Goal: Task Accomplishment & Management: Manage account settings

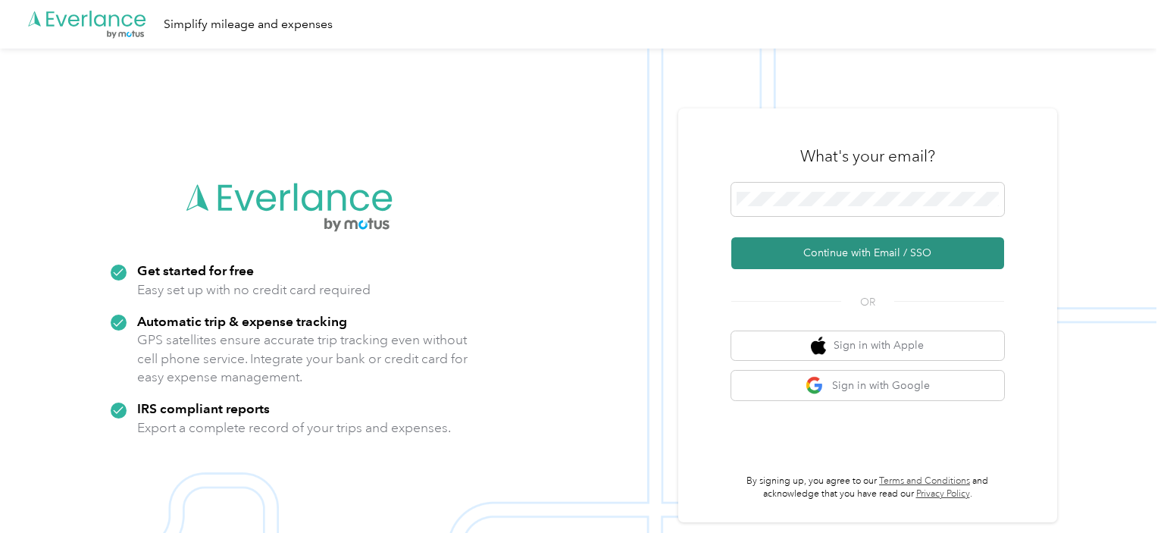
click at [829, 256] on button "Continue with Email / SSO" at bounding box center [867, 253] width 273 height 32
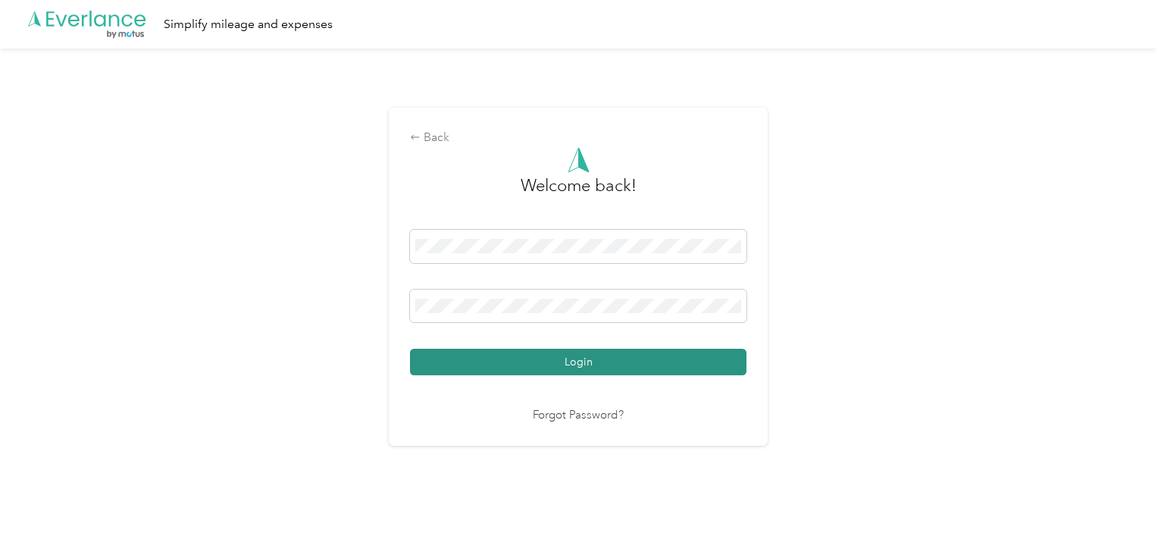
click at [521, 359] on button "Login" at bounding box center [578, 362] width 337 height 27
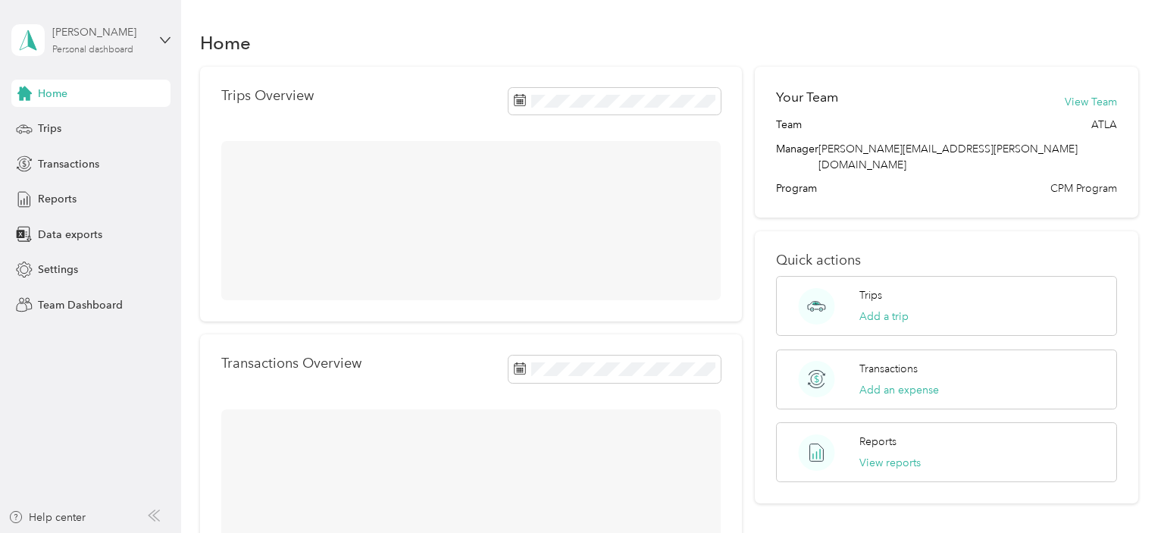
click at [105, 41] on div "[PERSON_NAME] Personal dashboard" at bounding box center [99, 39] width 95 height 30
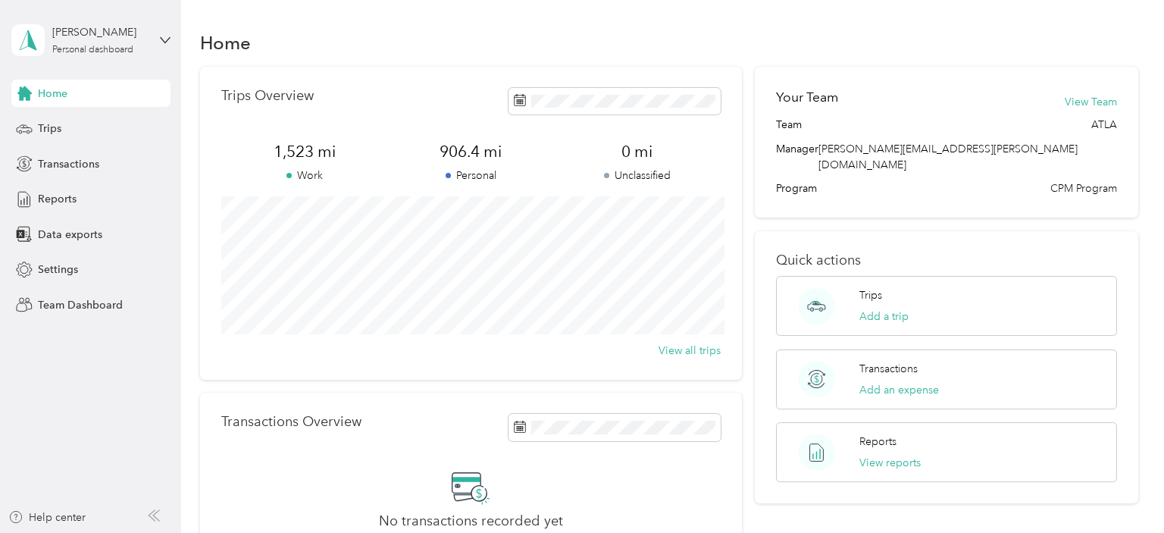
click at [101, 129] on div "Team dashboard" at bounding box center [256, 123] width 469 height 27
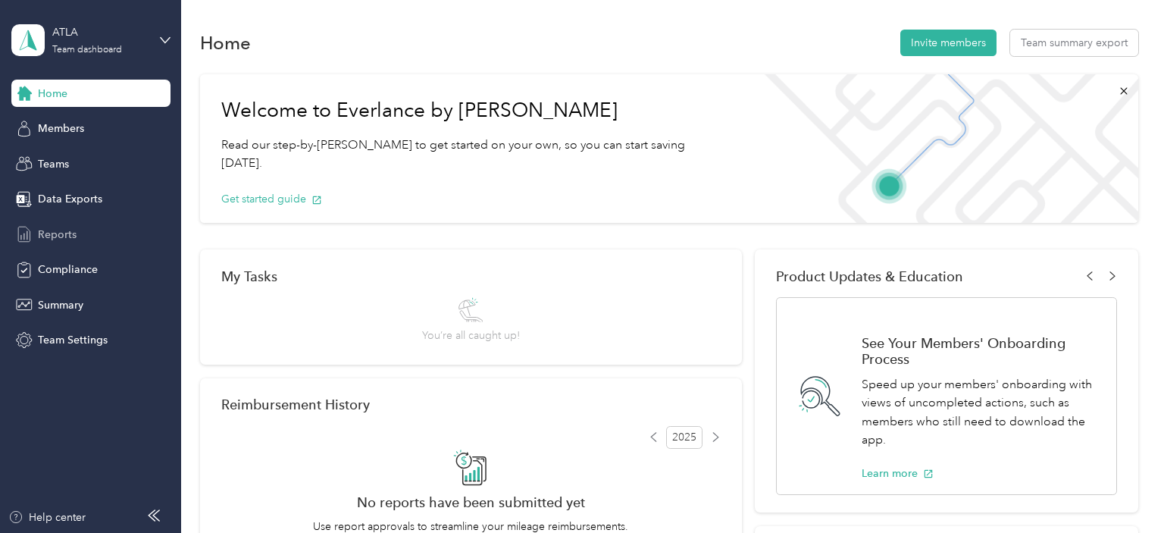
click at [63, 232] on span "Reports" at bounding box center [57, 235] width 39 height 16
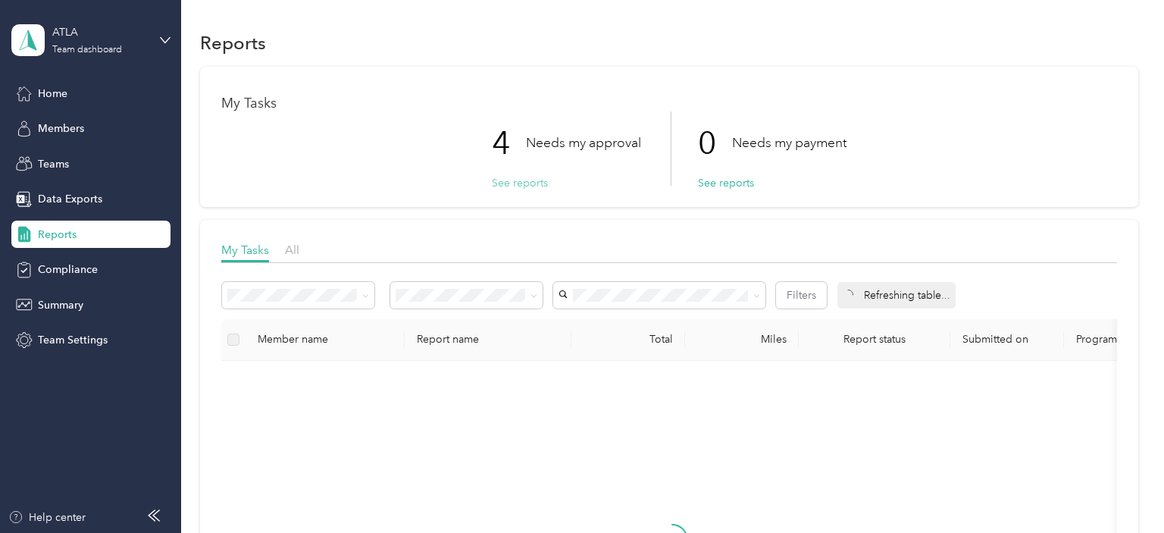
click at [505, 178] on button "See reports" at bounding box center [520, 183] width 56 height 16
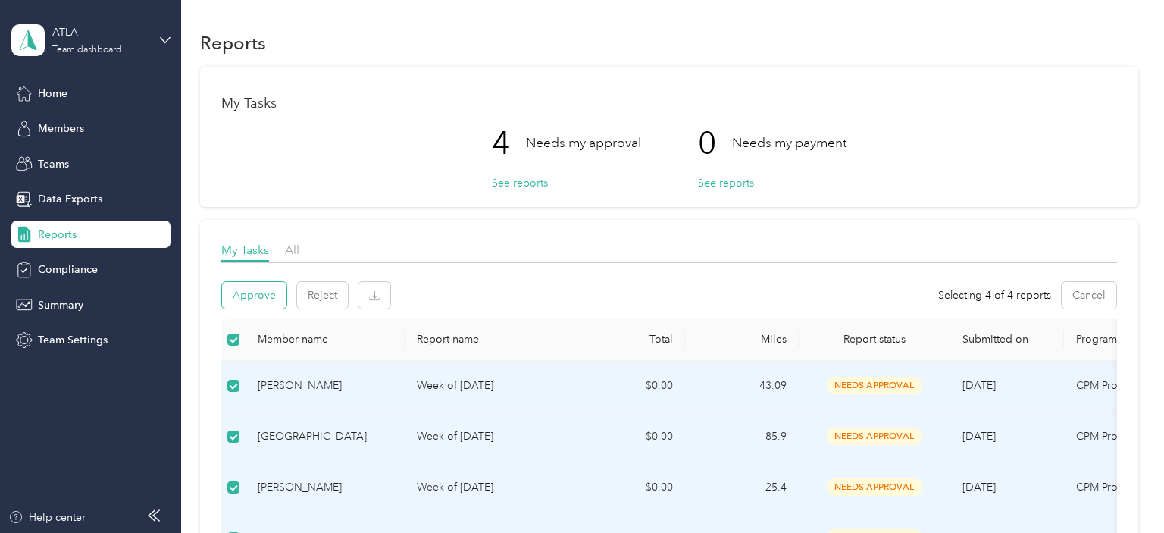
click at [237, 284] on button "Approve" at bounding box center [254, 295] width 64 height 27
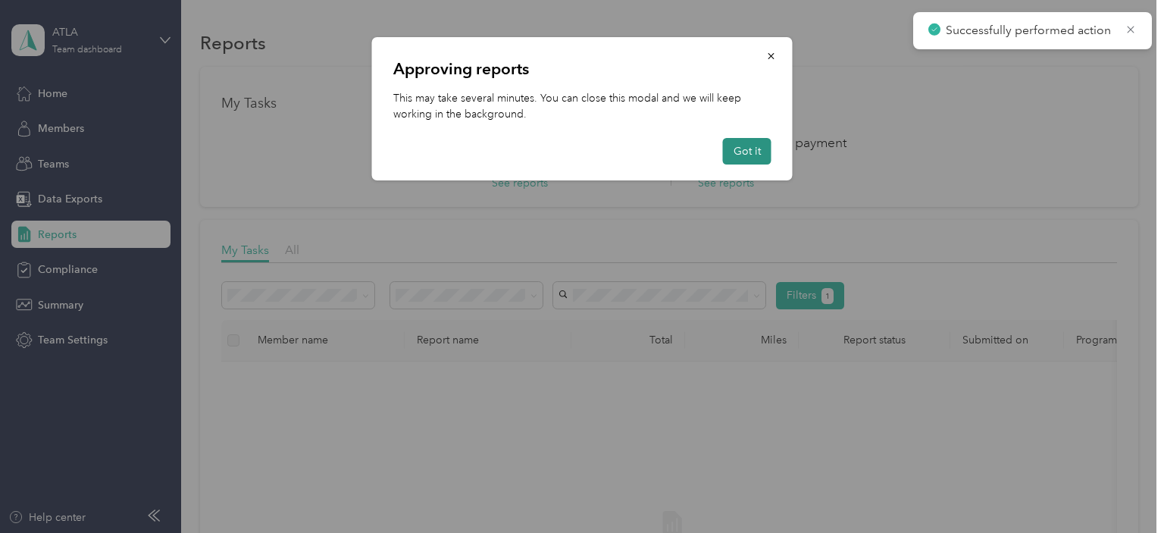
click at [752, 147] on button "Got it" at bounding box center [747, 151] width 49 height 27
